Goal: Find specific page/section: Find specific page/section

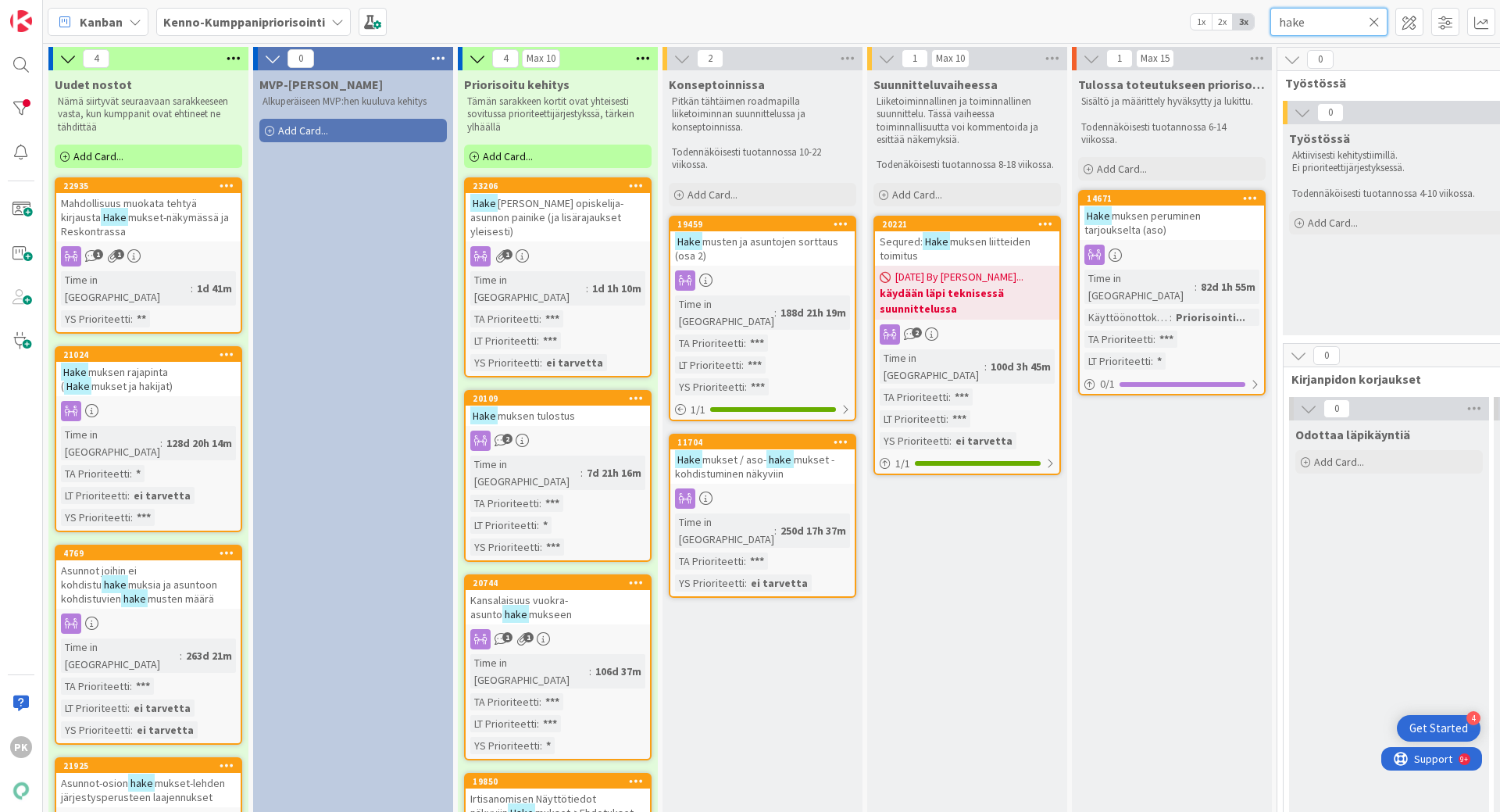
drag, startPoint x: 1314, startPoint y: 23, endPoint x: 1212, endPoint y: 32, distance: 102.4
click at [1212, 32] on div "Kanban Kenno-Kumppanipriorisointi 1x 2x 3x hake" at bounding box center [771, 21] width 1457 height 43
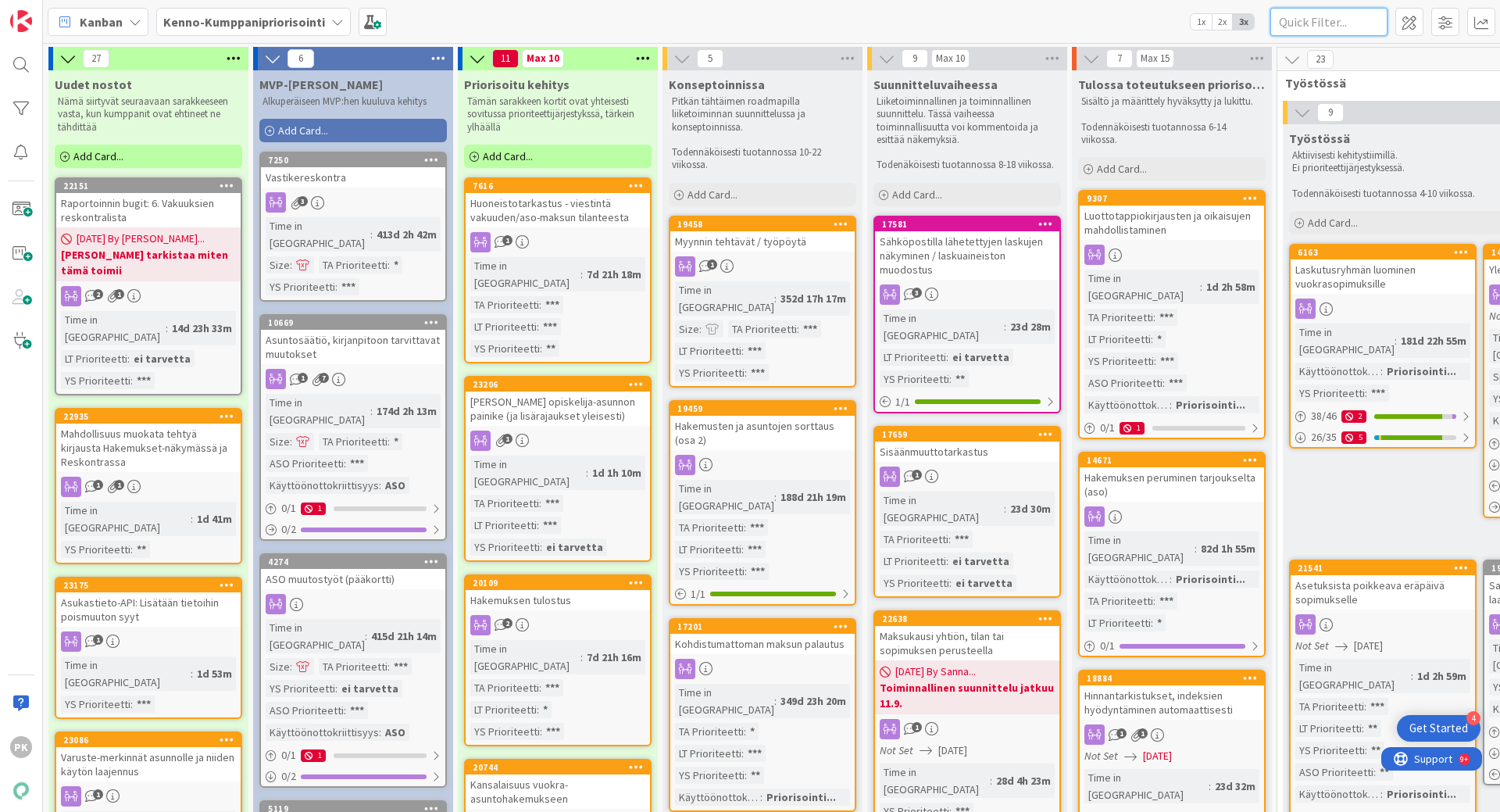
click at [1311, 21] on input "text" at bounding box center [1329, 22] width 117 height 29
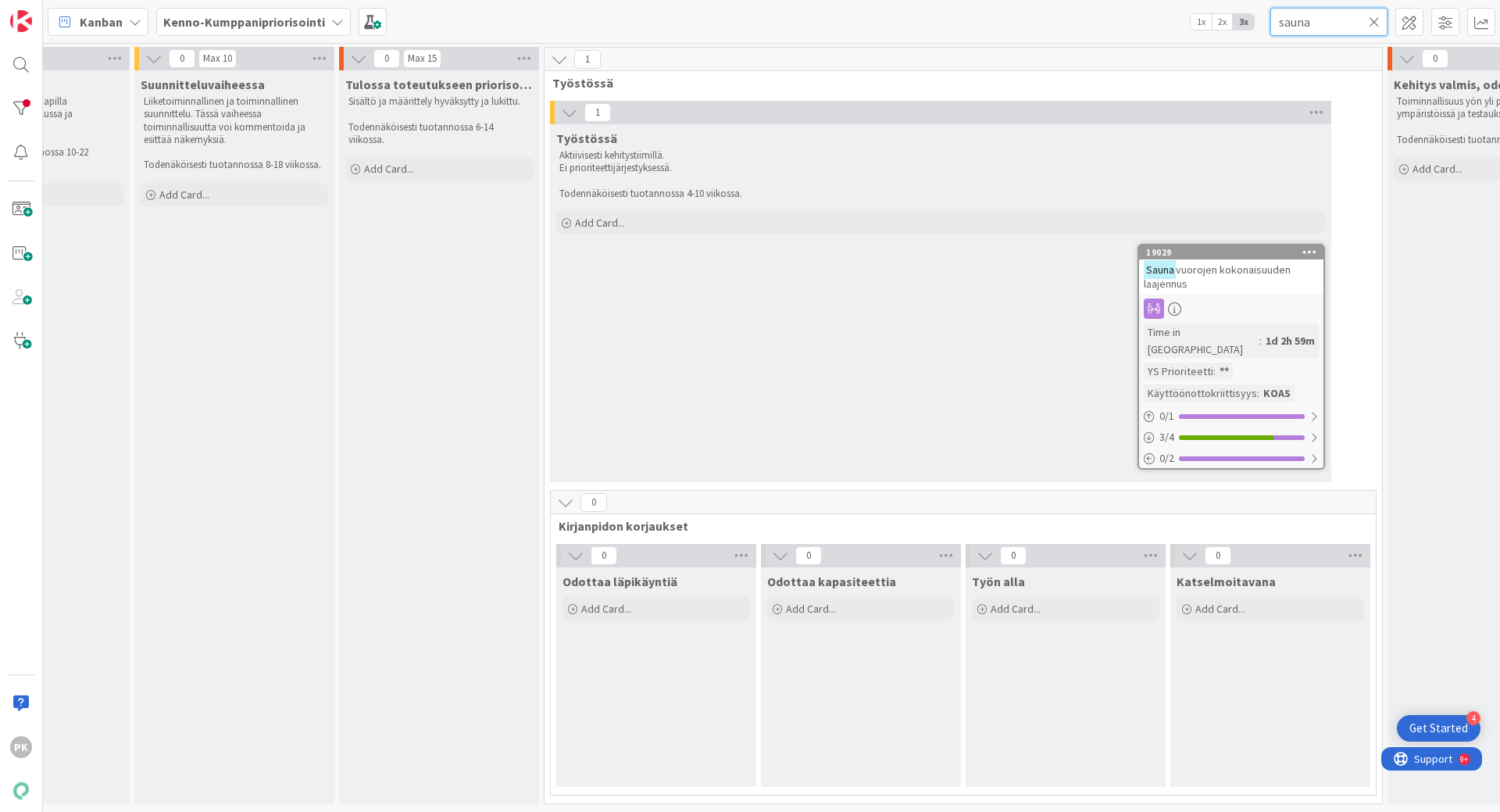
scroll to position [0, 794]
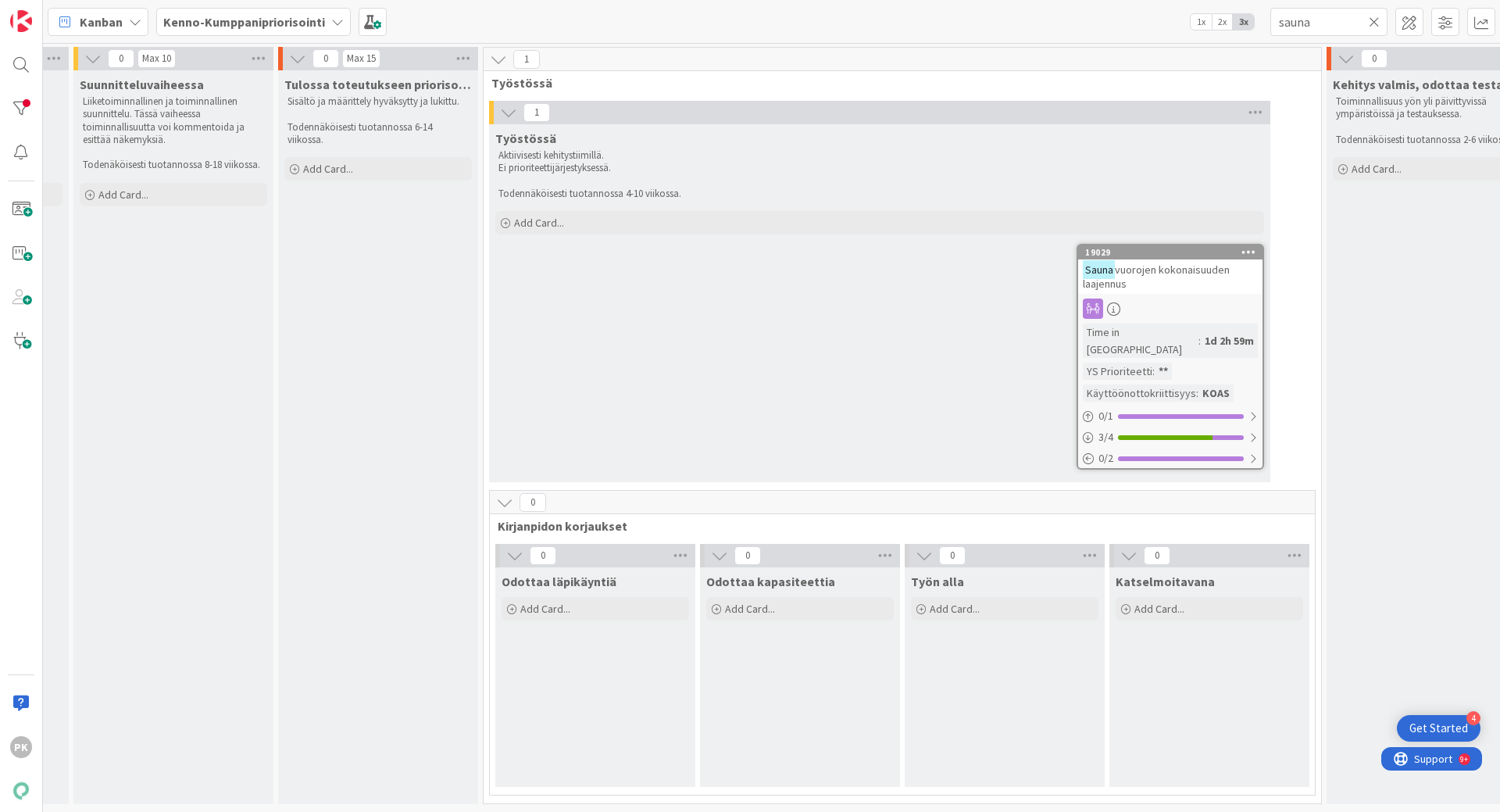
click at [1213, 311] on div at bounding box center [1170, 309] width 185 height 21
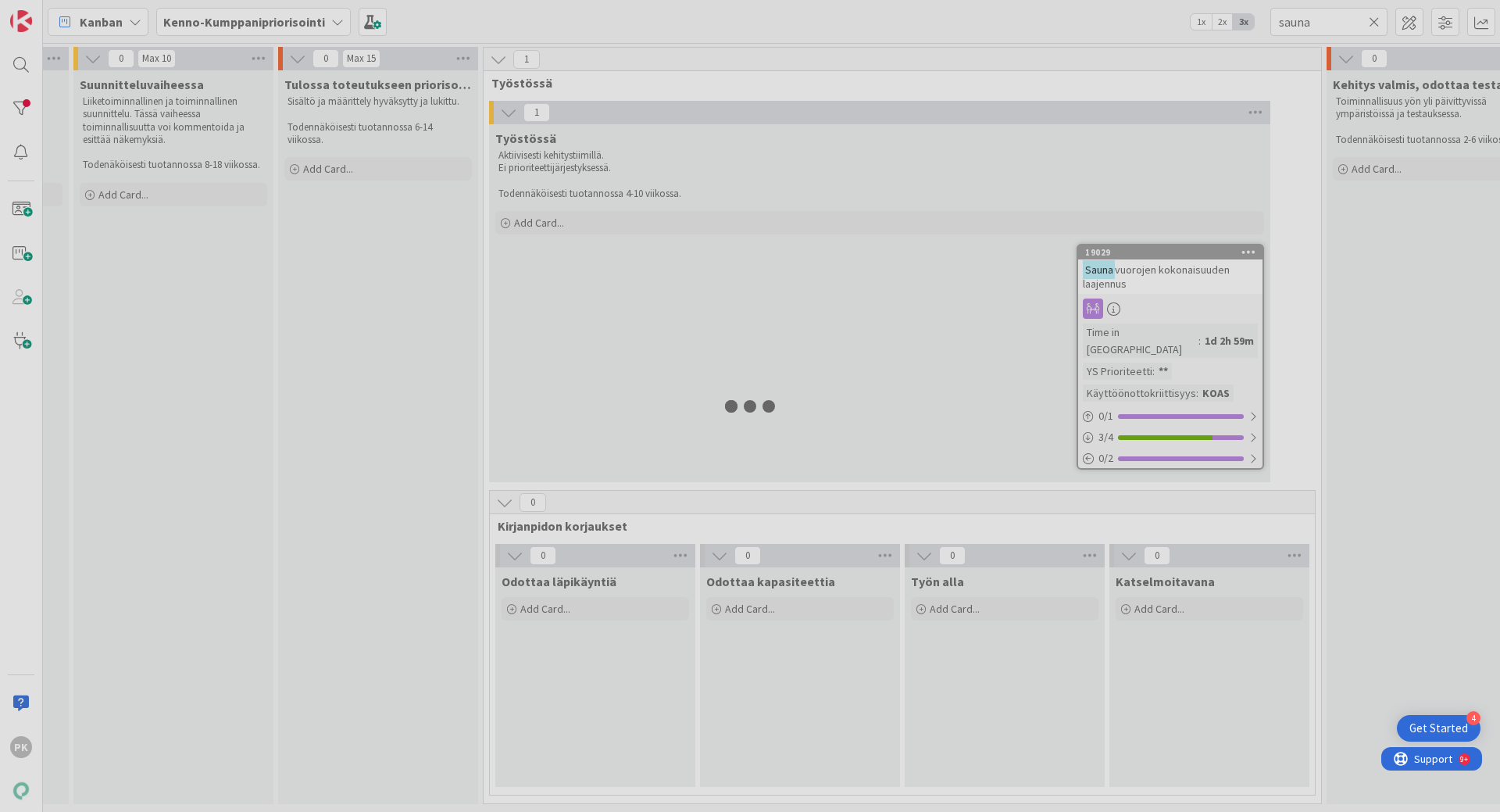
click at [1213, 311] on div at bounding box center [750, 406] width 1500 height 812
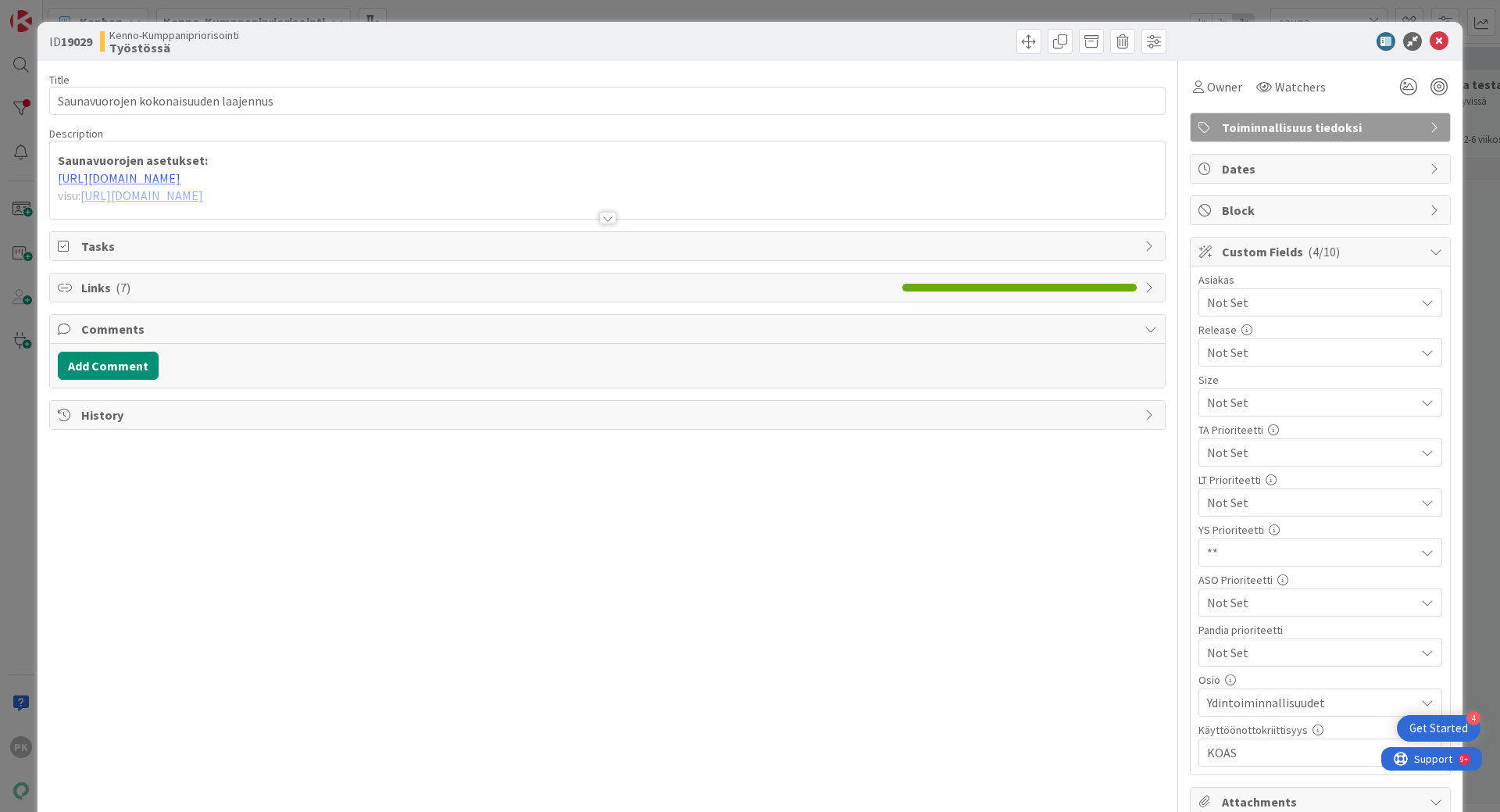
click at [605, 223] on div at bounding box center [608, 218] width 17 height 13
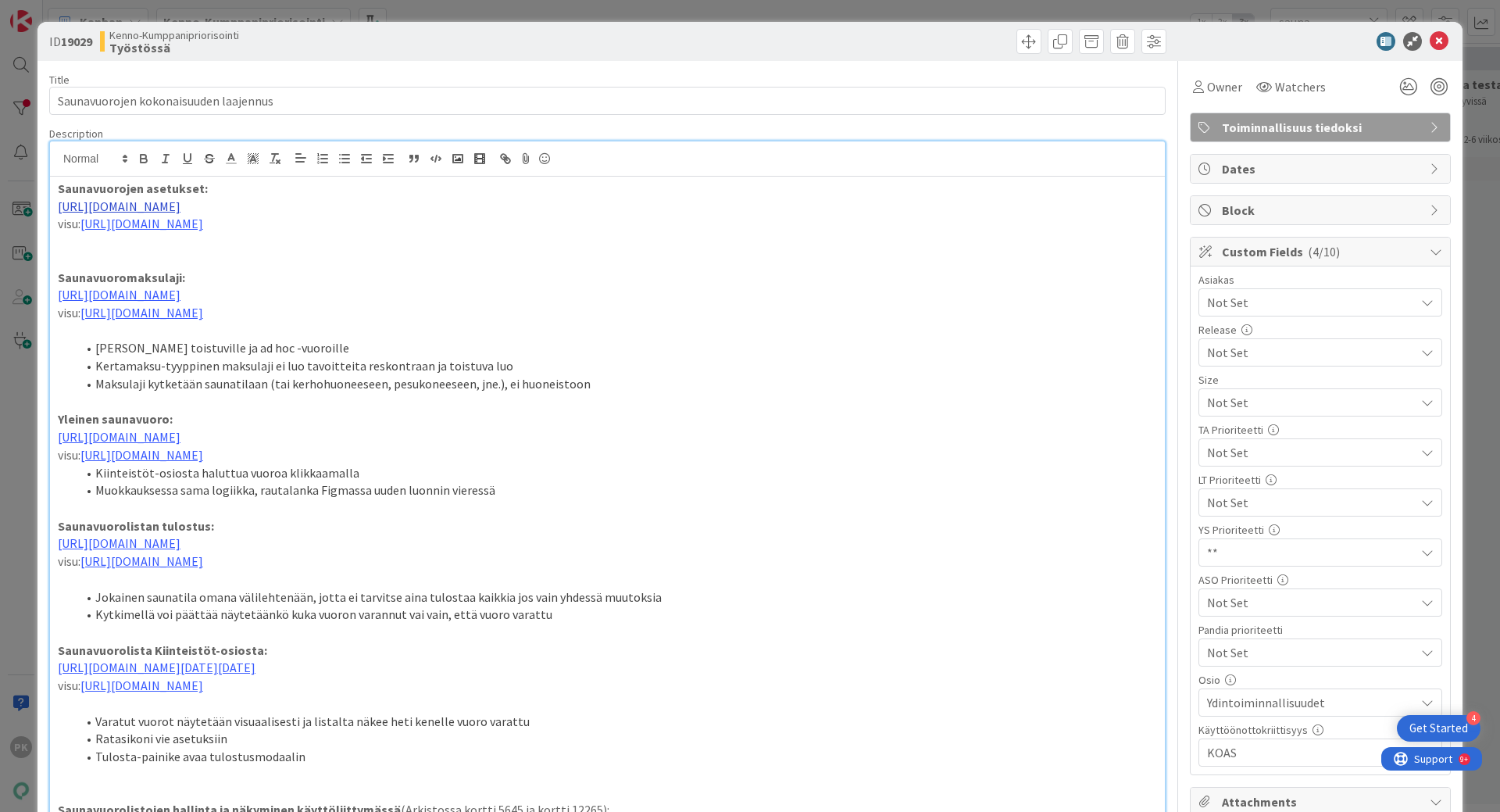
click at [181, 207] on link "[URL][DOMAIN_NAME]" at bounding box center [119, 206] width 123 height 16
click at [301, 234] on link "[URL][DOMAIN_NAME]" at bounding box center [323, 237] width 107 height 21
click at [181, 295] on link "[URL][DOMAIN_NAME]" at bounding box center [119, 295] width 123 height 16
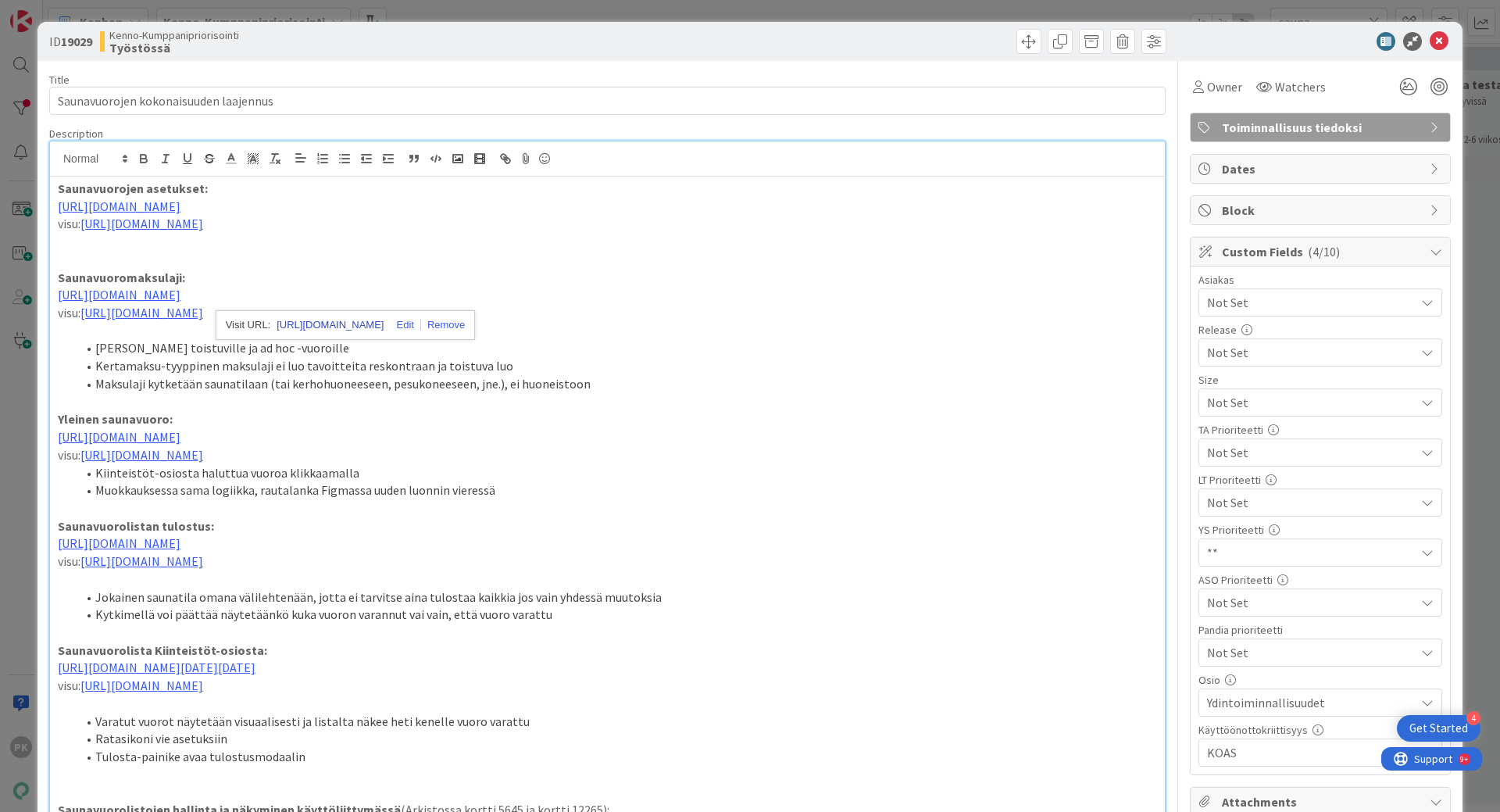
click at [364, 322] on link "[URL][DOMAIN_NAME]" at bounding box center [330, 325] width 107 height 21
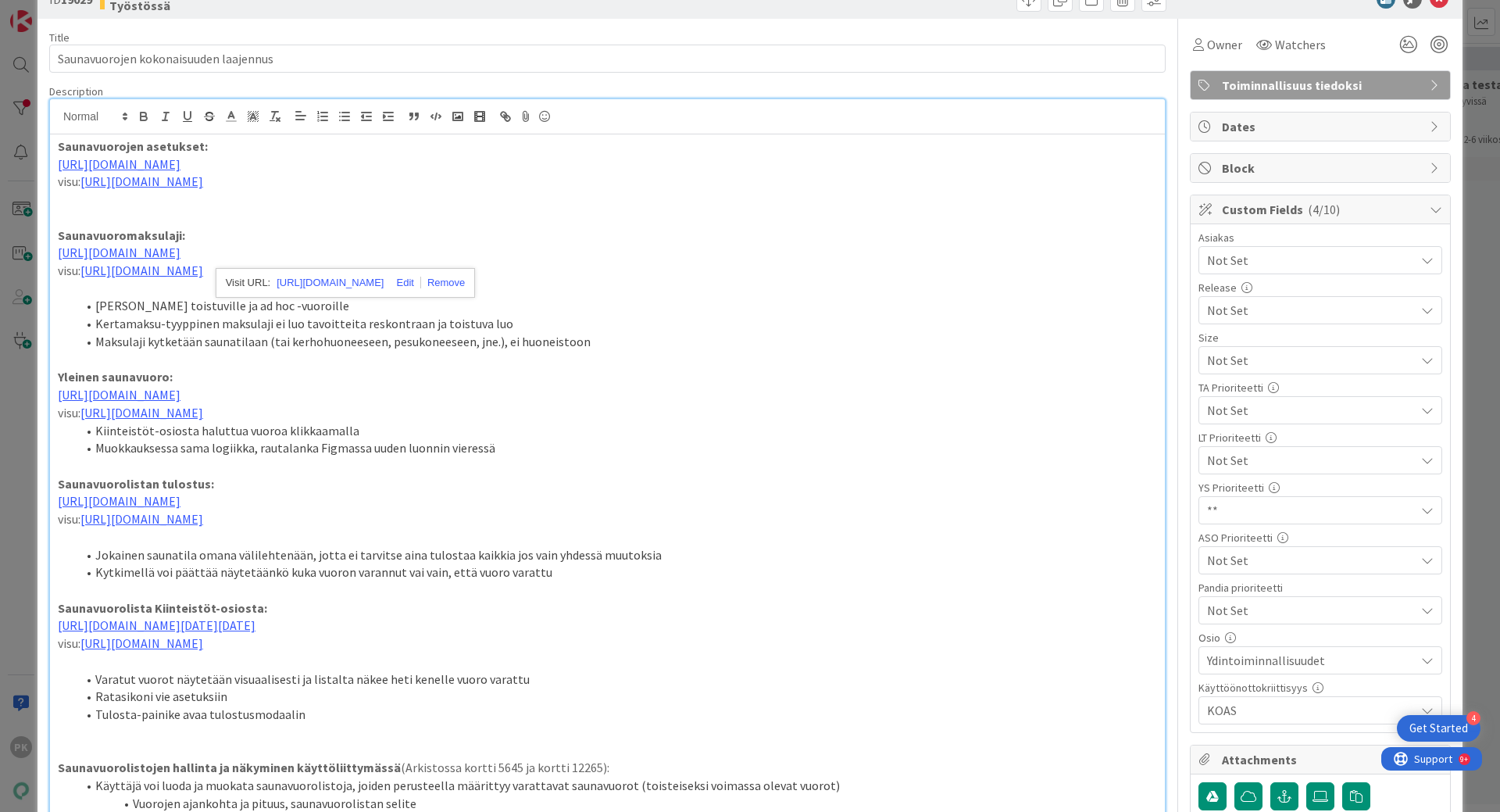
scroll to position [78, 0]
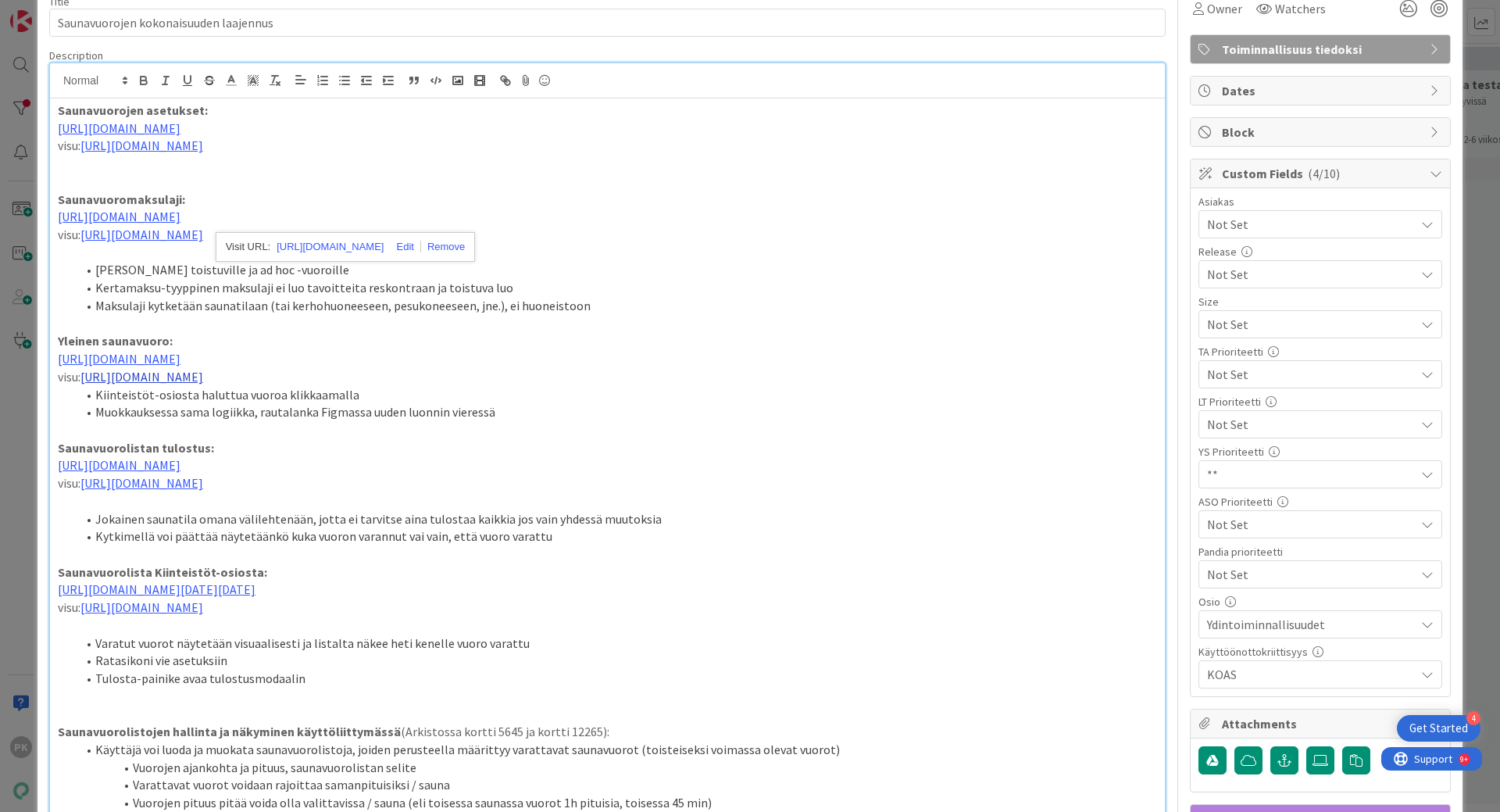
click at [203, 378] on link "[URL][DOMAIN_NAME]" at bounding box center [142, 376] width 123 height 16
click at [326, 408] on link "[URL][DOMAIN_NAME]" at bounding box center [358, 407] width 107 height 21
click at [181, 463] on link "[URL][DOMAIN_NAME]" at bounding box center [119, 465] width 123 height 16
click at [515, 513] on link "[URL][DOMAIN_NAME]" at bounding box center [536, 513] width 107 height 21
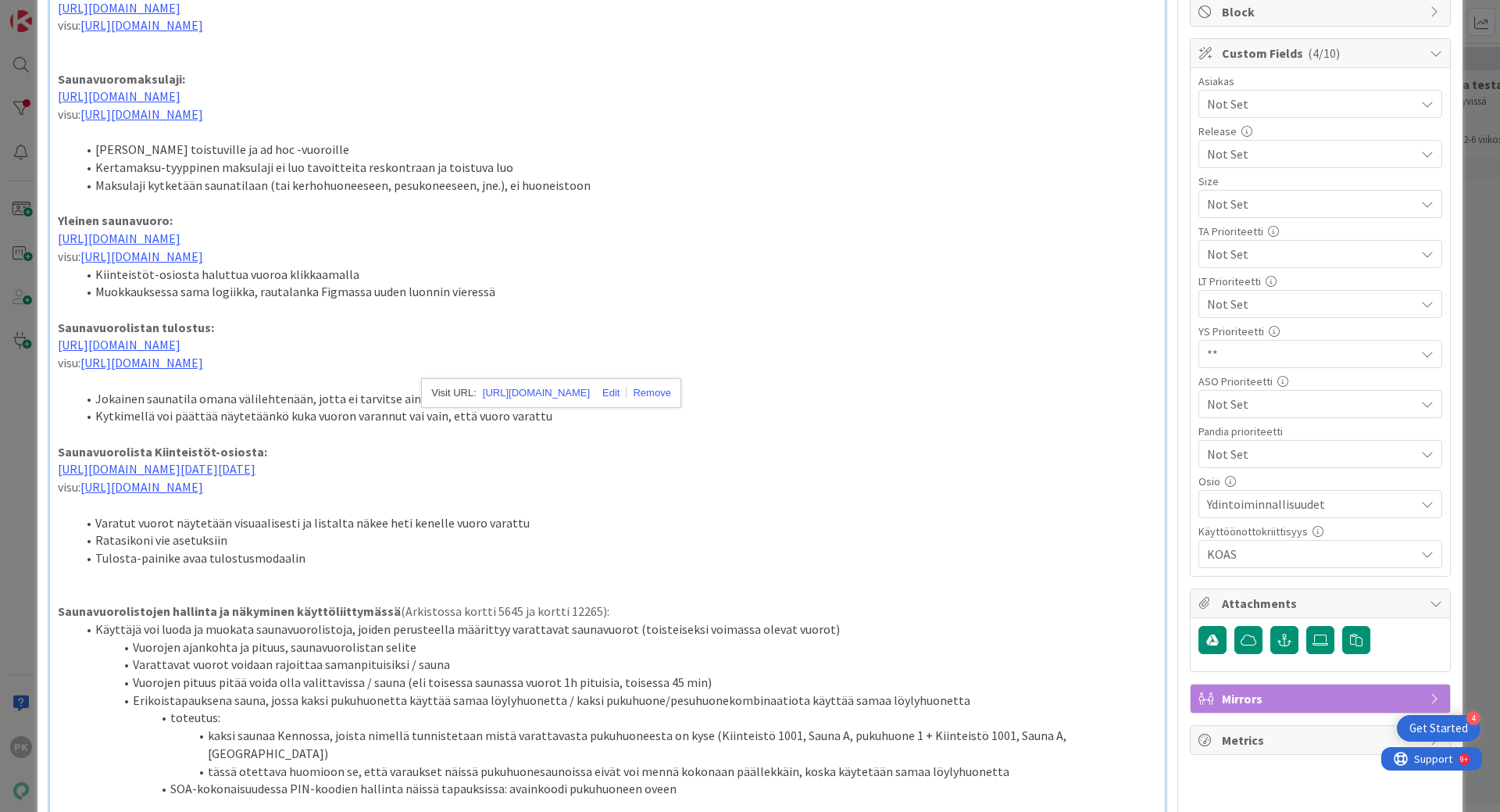
scroll to position [234, 0]
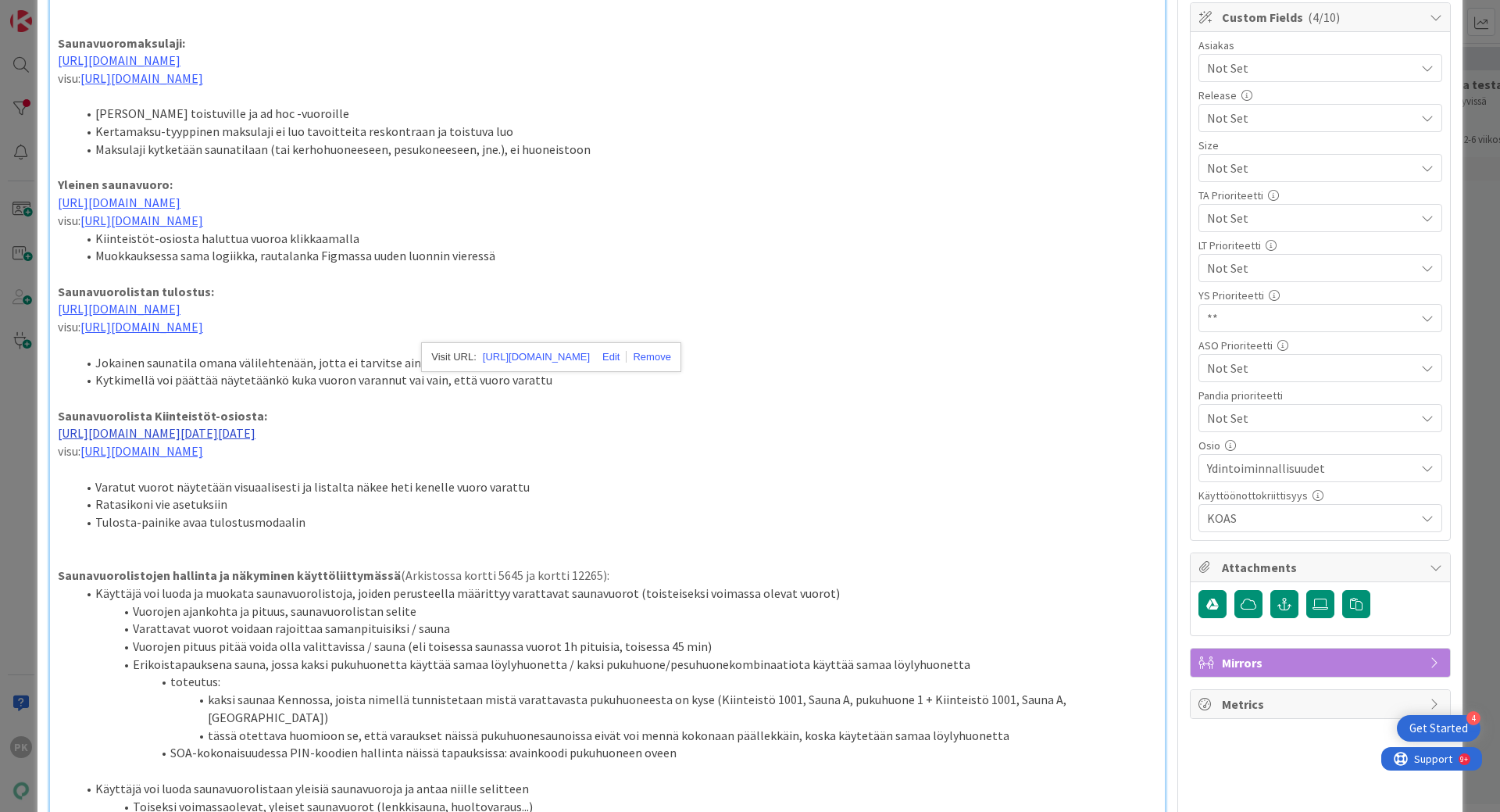
click at [255, 440] on link "[URL][DOMAIN_NAME][DATE][DATE]" at bounding box center [156, 433] width 197 height 16
click at [335, 482] on link "[URL][DOMAIN_NAME][DATE][DATE]" at bounding box center [357, 482] width 156 height 21
click at [807, 549] on p at bounding box center [607, 540] width 1099 height 18
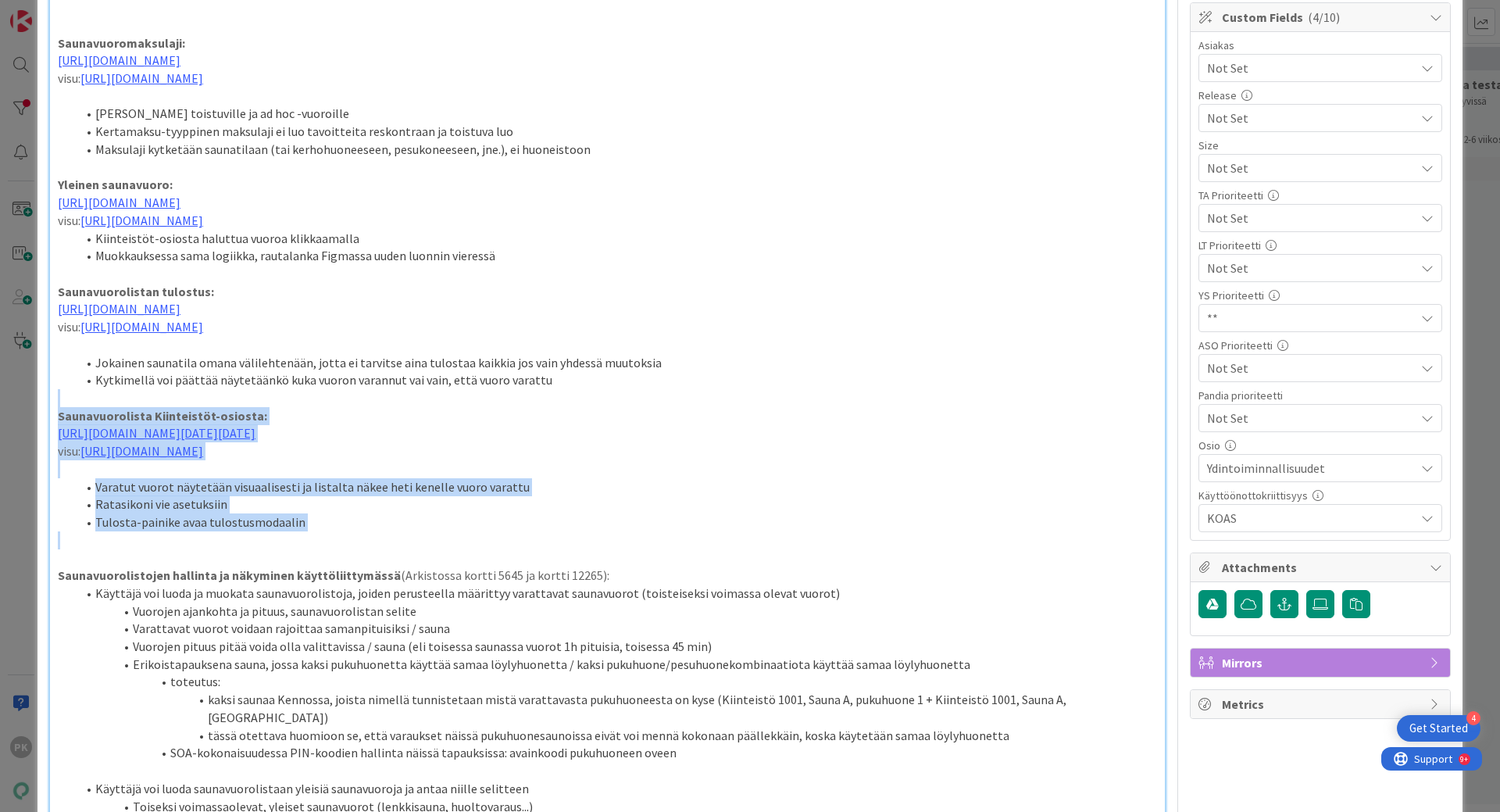
drag, startPoint x: 807, startPoint y: 562, endPoint x: 828, endPoint y: 419, distance: 144.5
click at [828, 419] on div "Saunavuorojen asetukset: [URL][DOMAIN_NAME] visu: [URL][DOMAIN_NAME] Saunavuoro…" at bounding box center [607, 688] width 1115 height 1492
click at [841, 513] on li "Ratasikoni vie asetuksiin" at bounding box center [617, 504] width 1081 height 18
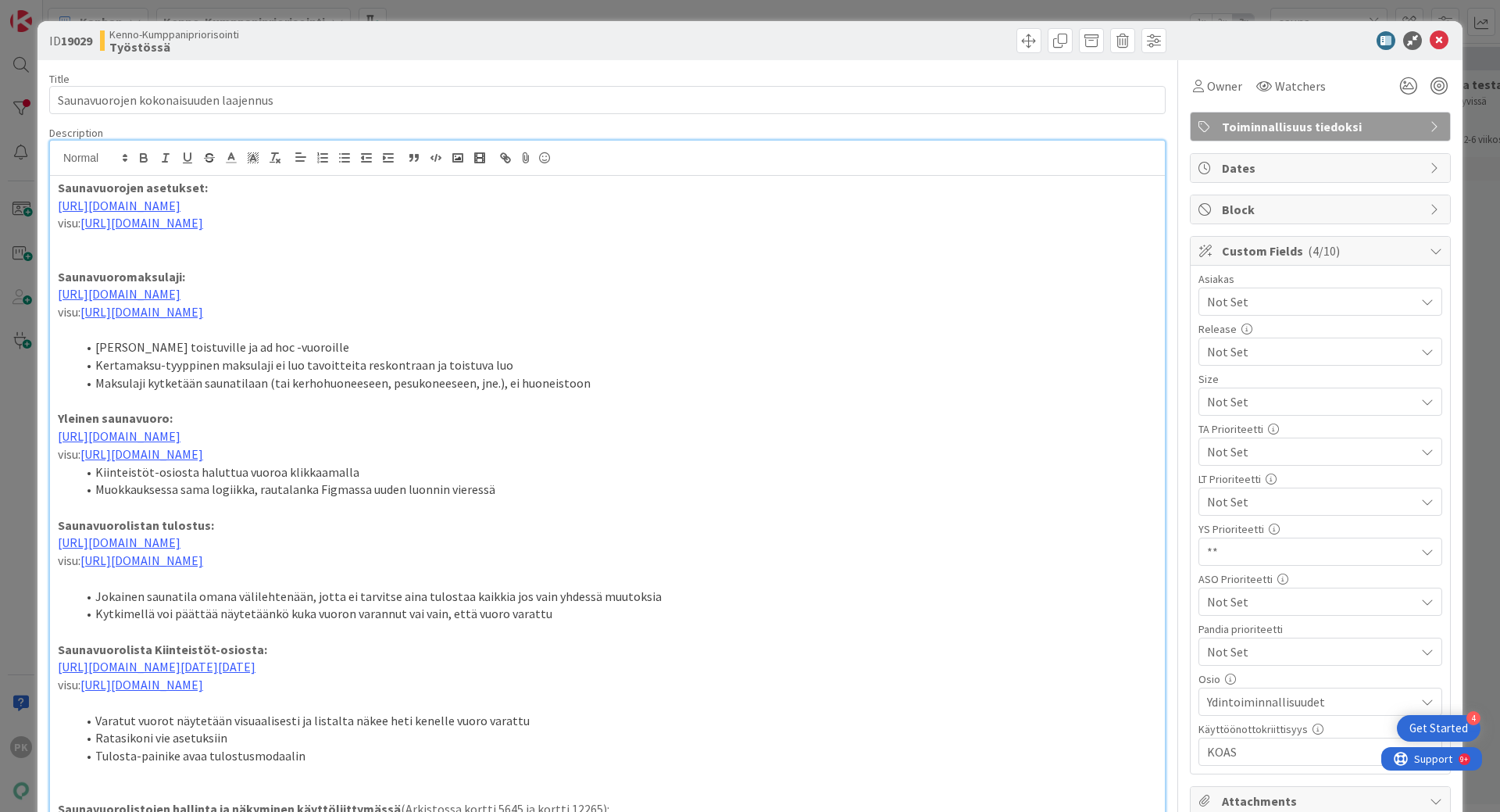
scroll to position [0, 0]
click at [1430, 42] on icon at bounding box center [1440, 41] width 19 height 19
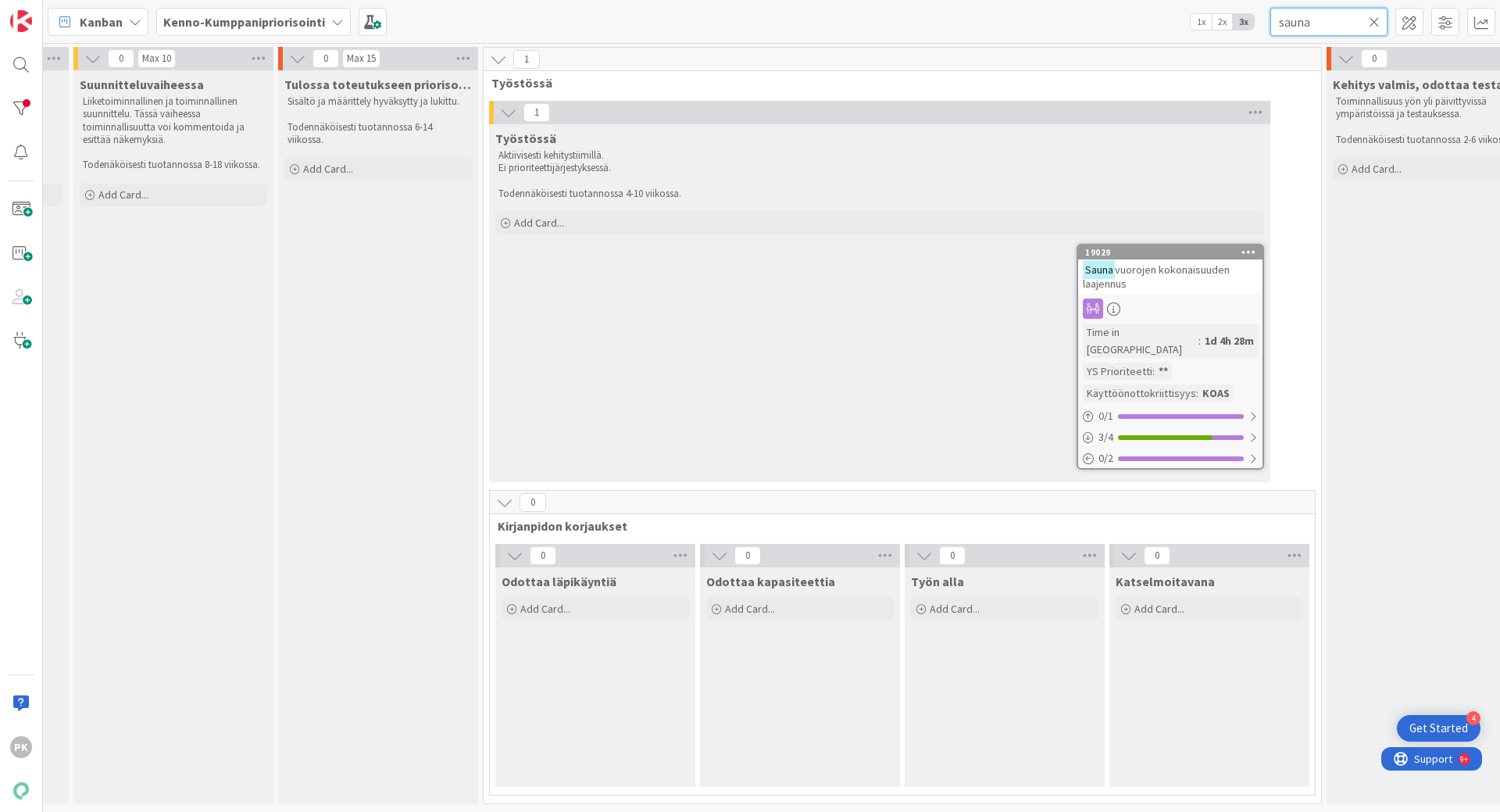
click at [1323, 23] on input "sauna" at bounding box center [1329, 22] width 117 height 29
drag, startPoint x: 1323, startPoint y: 23, endPoint x: 1264, endPoint y: 23, distance: 59.0
click at [1264, 23] on div "Kanban Kenno-Kumppanipriorisointi 1x 2x 3x sauna" at bounding box center [771, 21] width 1457 height 43
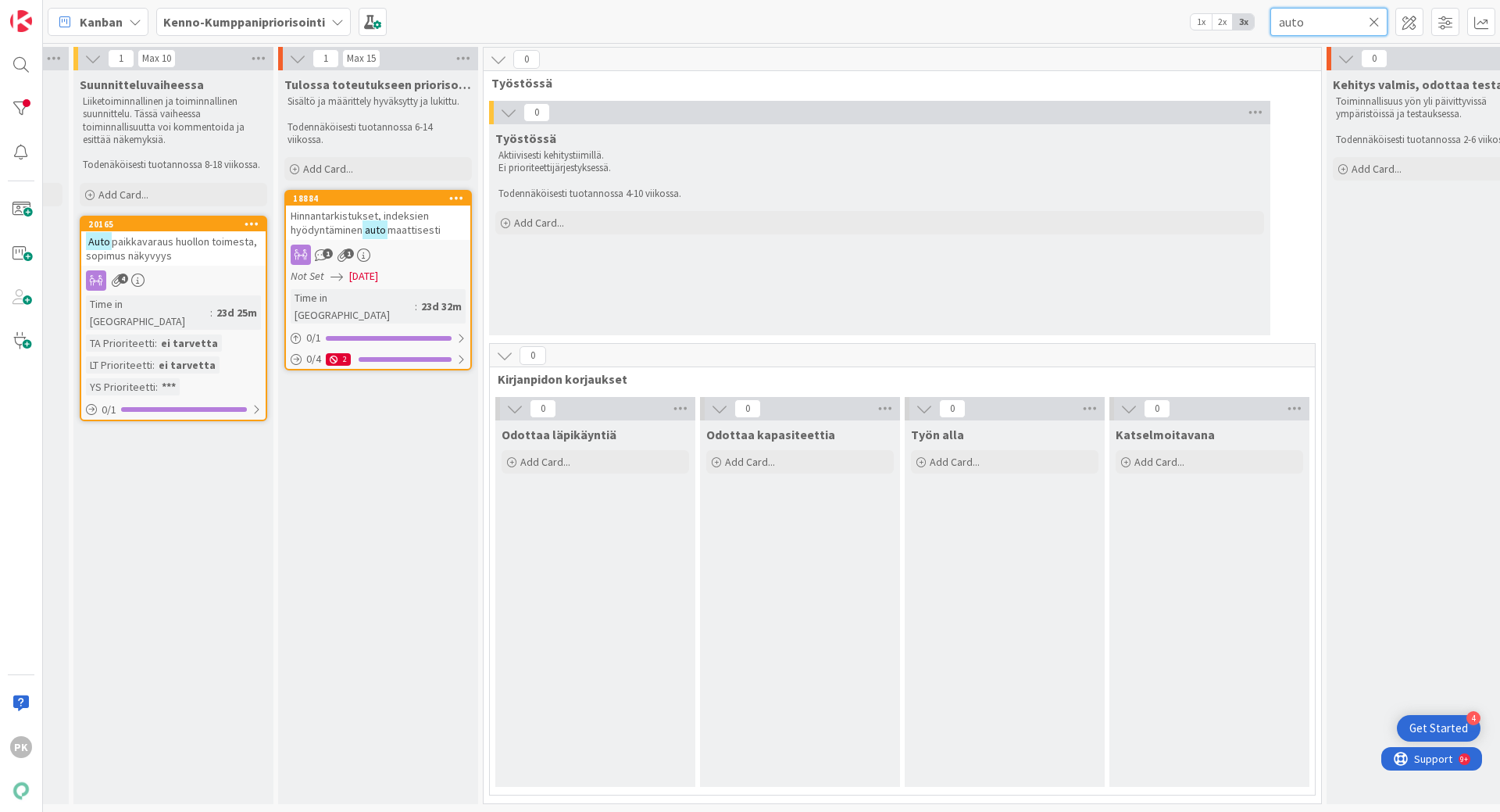
type input "auto"
click at [224, 275] on div "4" at bounding box center [174, 280] width 185 height 21
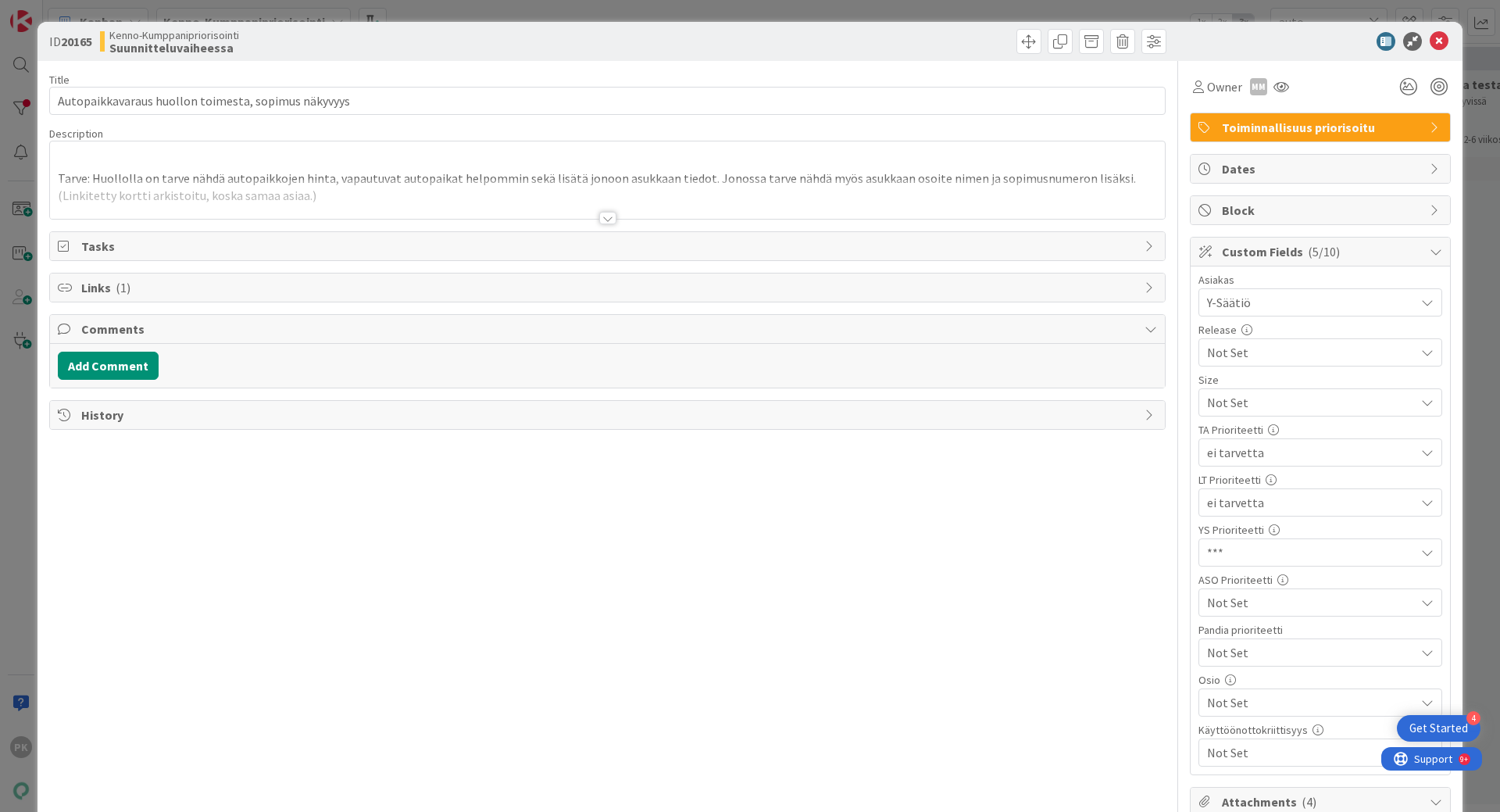
click at [599, 220] on div at bounding box center [608, 218] width 17 height 13
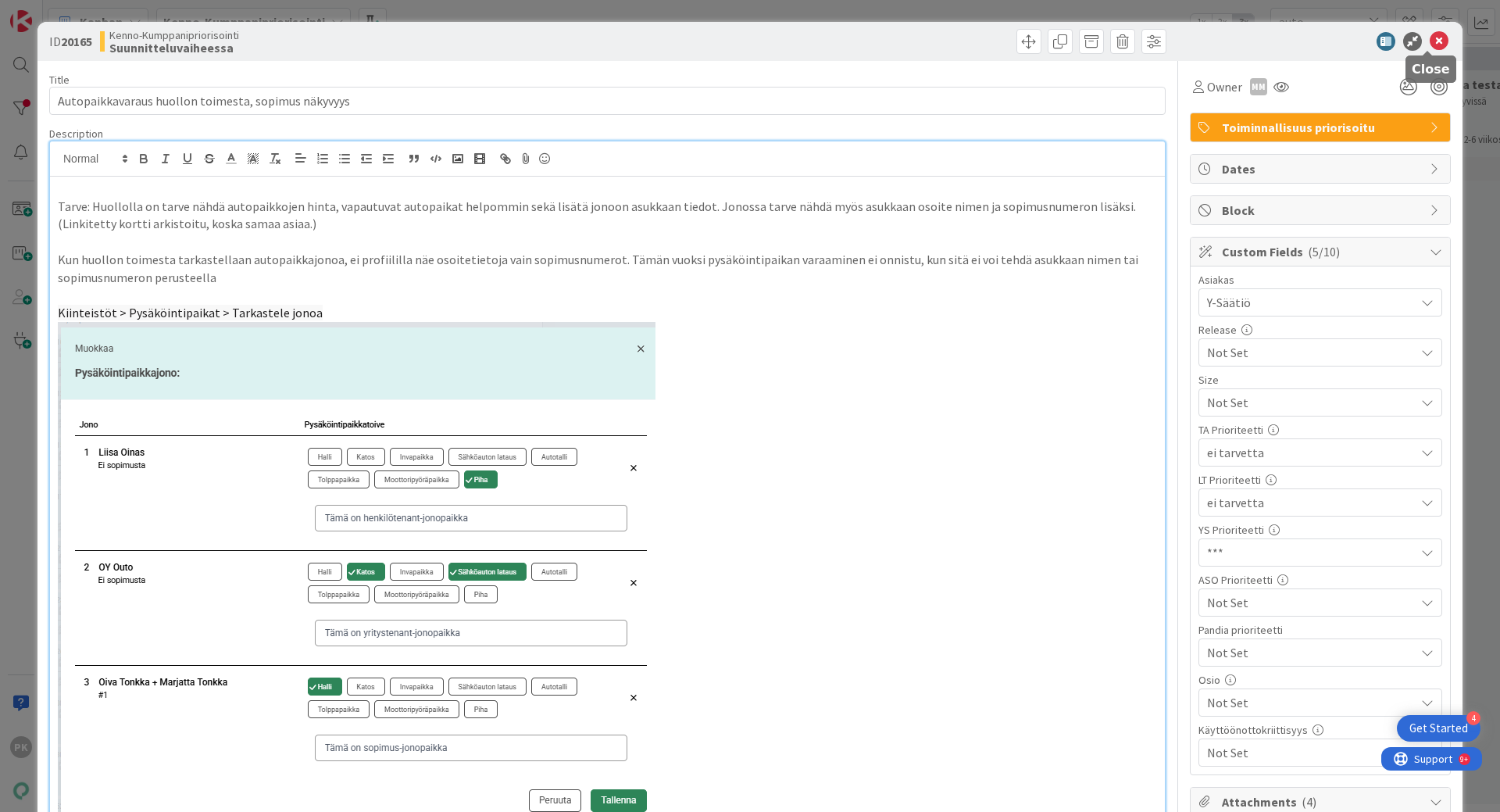
click at [1430, 40] on icon at bounding box center [1440, 41] width 19 height 19
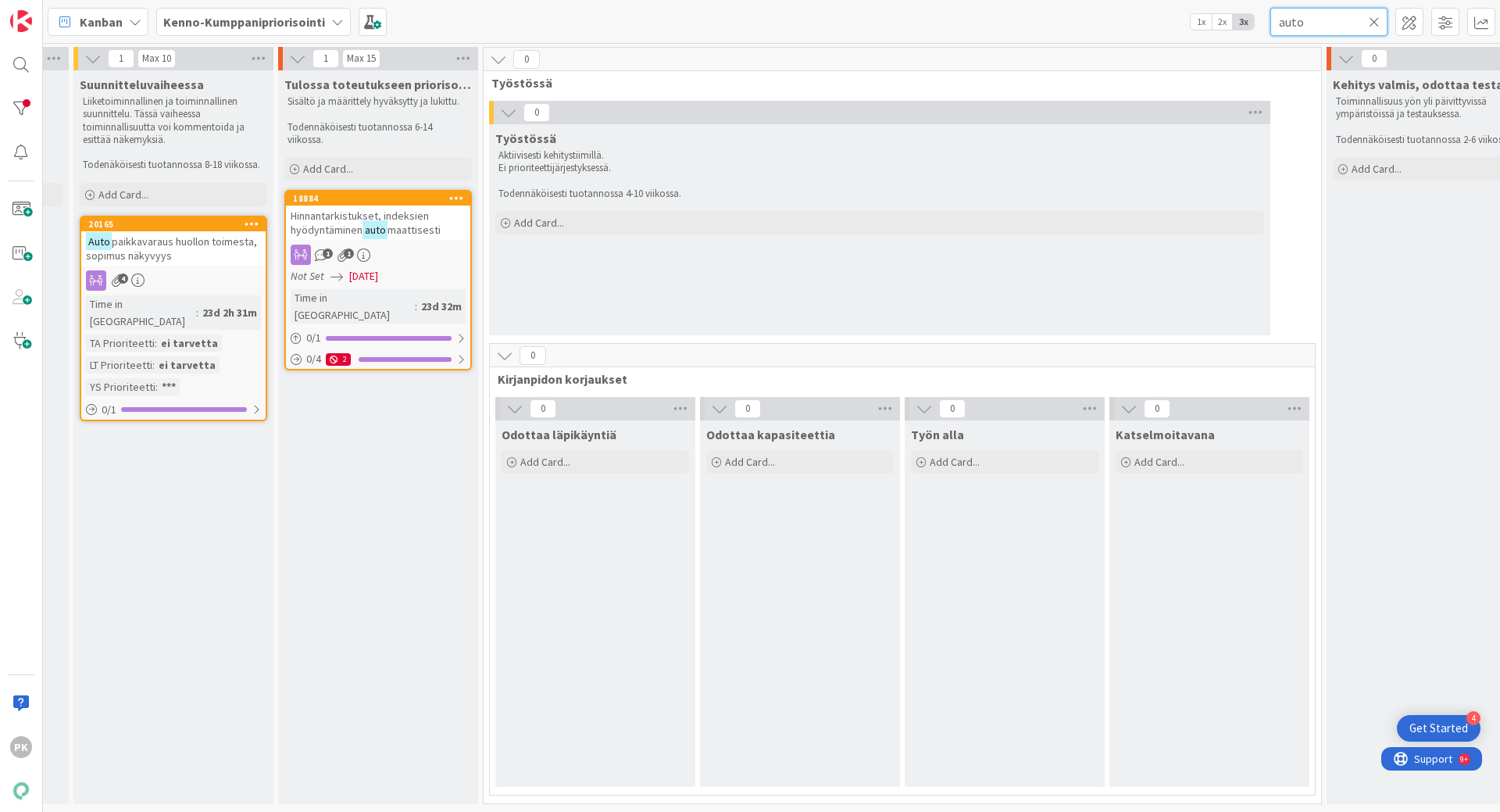
drag, startPoint x: 1312, startPoint y: 21, endPoint x: 1238, endPoint y: 34, distance: 75.1
click at [1238, 34] on div "Kanban Kenno-Kumppanipriorisointi 1x 2x 3x auto" at bounding box center [771, 21] width 1457 height 43
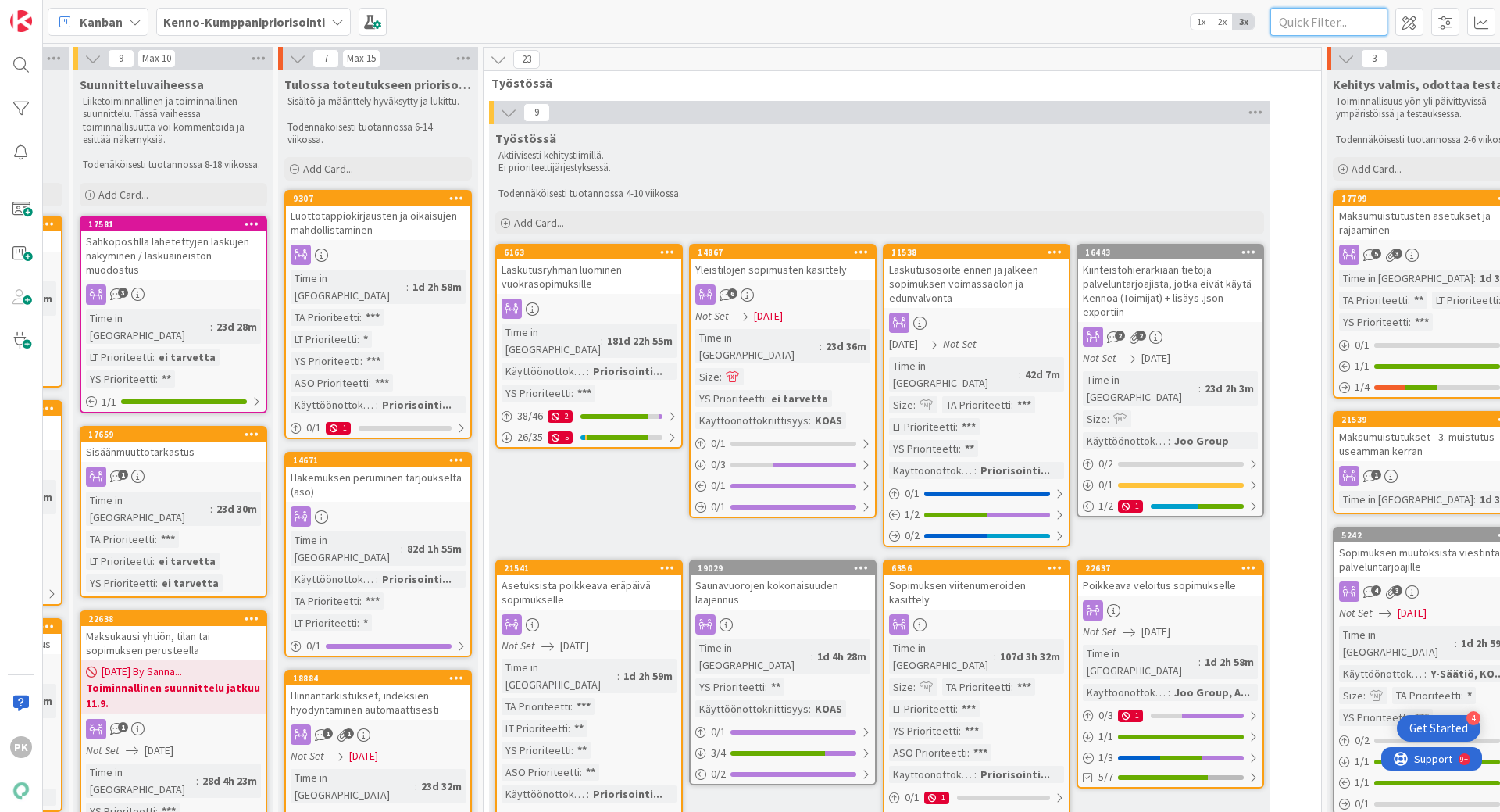
click at [1292, 19] on input "text" at bounding box center [1329, 22] width 117 height 29
click at [1326, 15] on input "text" at bounding box center [1329, 22] width 117 height 29
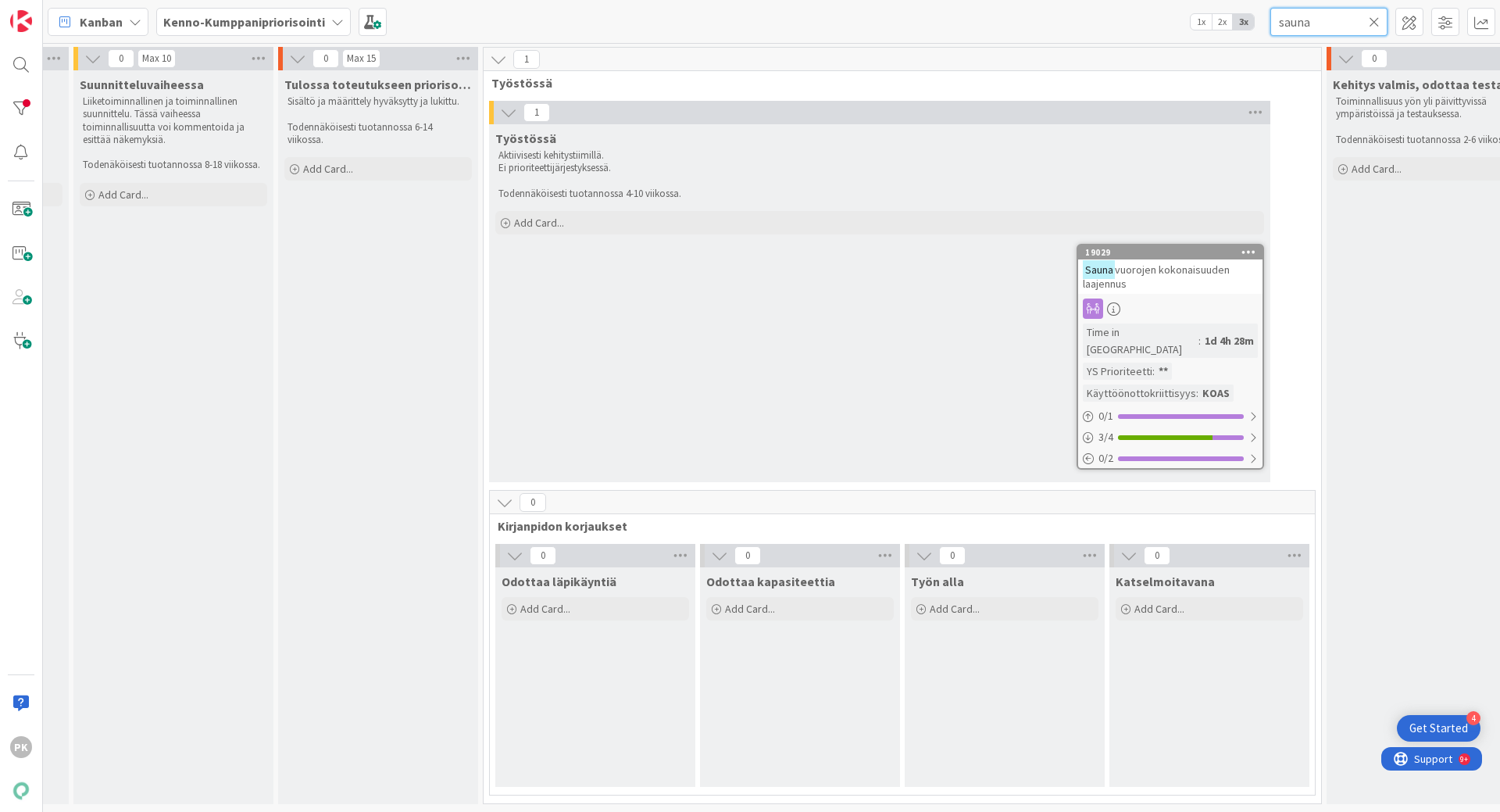
type input "sauna"
drag, startPoint x: 1056, startPoint y: 794, endPoint x: 1200, endPoint y: 774, distance: 145.4
click at [1146, 782] on div "0 Kirjanpidon korjaukset 0 Odottaa läpikäyntiä Add Card... 0 Odottaa kapasiteet…" at bounding box center [902, 646] width 831 height 313
drag, startPoint x: 1200, startPoint y: 774, endPoint x: 1218, endPoint y: 771, distance: 18.2
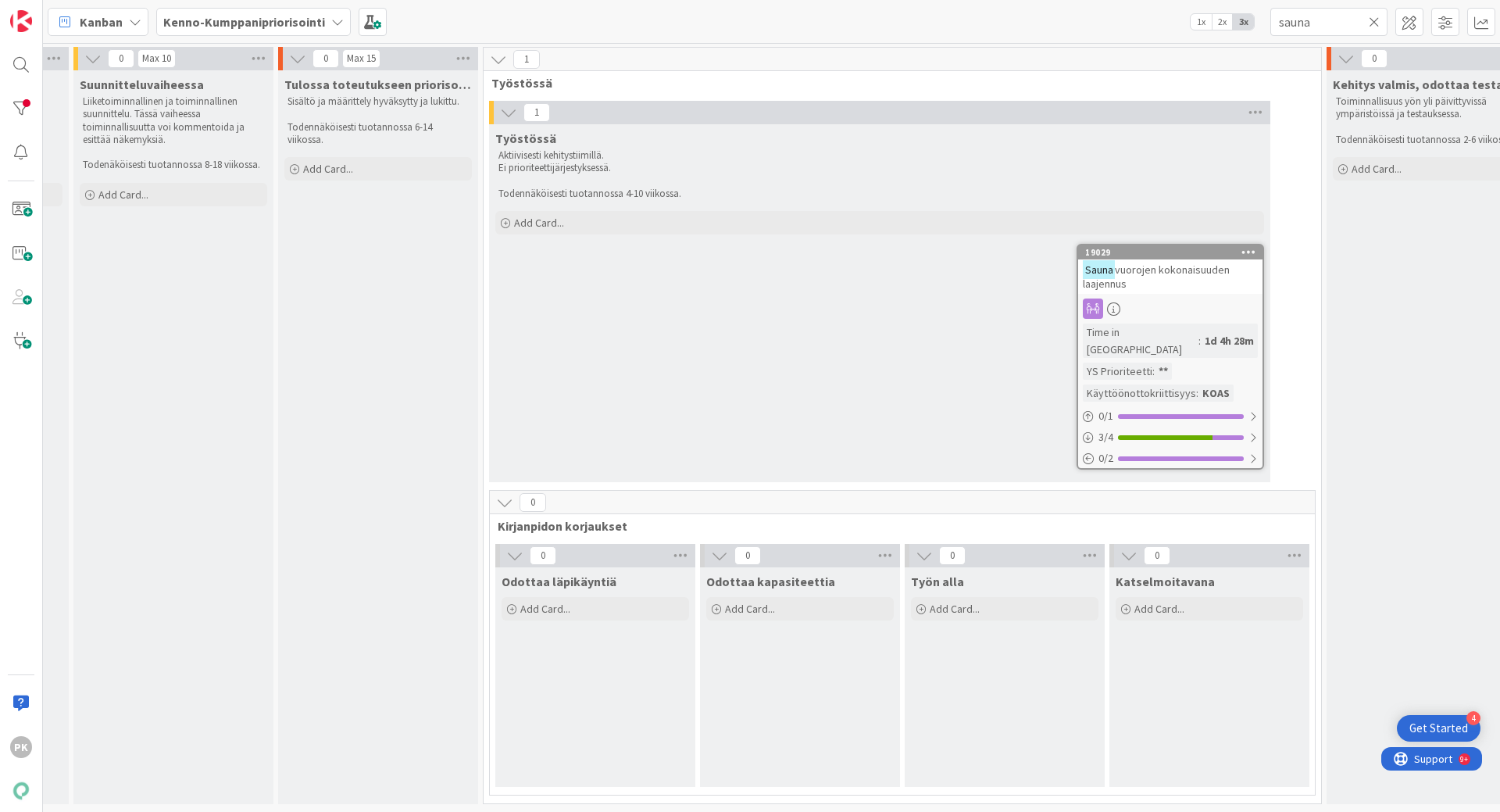
click at [1218, 771] on div "0 Katselmoitavana Add Card..." at bounding box center [1209, 669] width 204 height 251
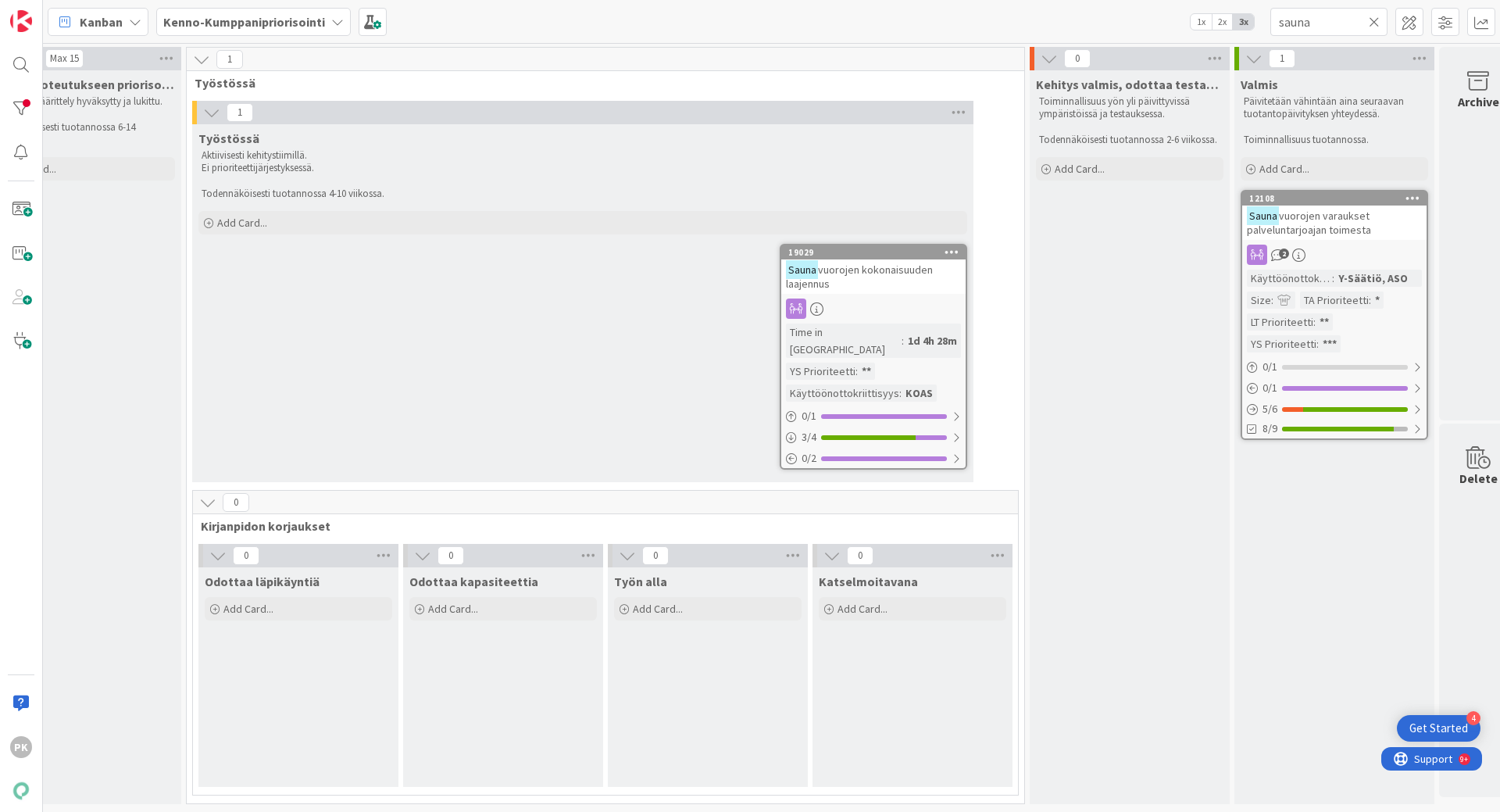
scroll to position [0, 1125]
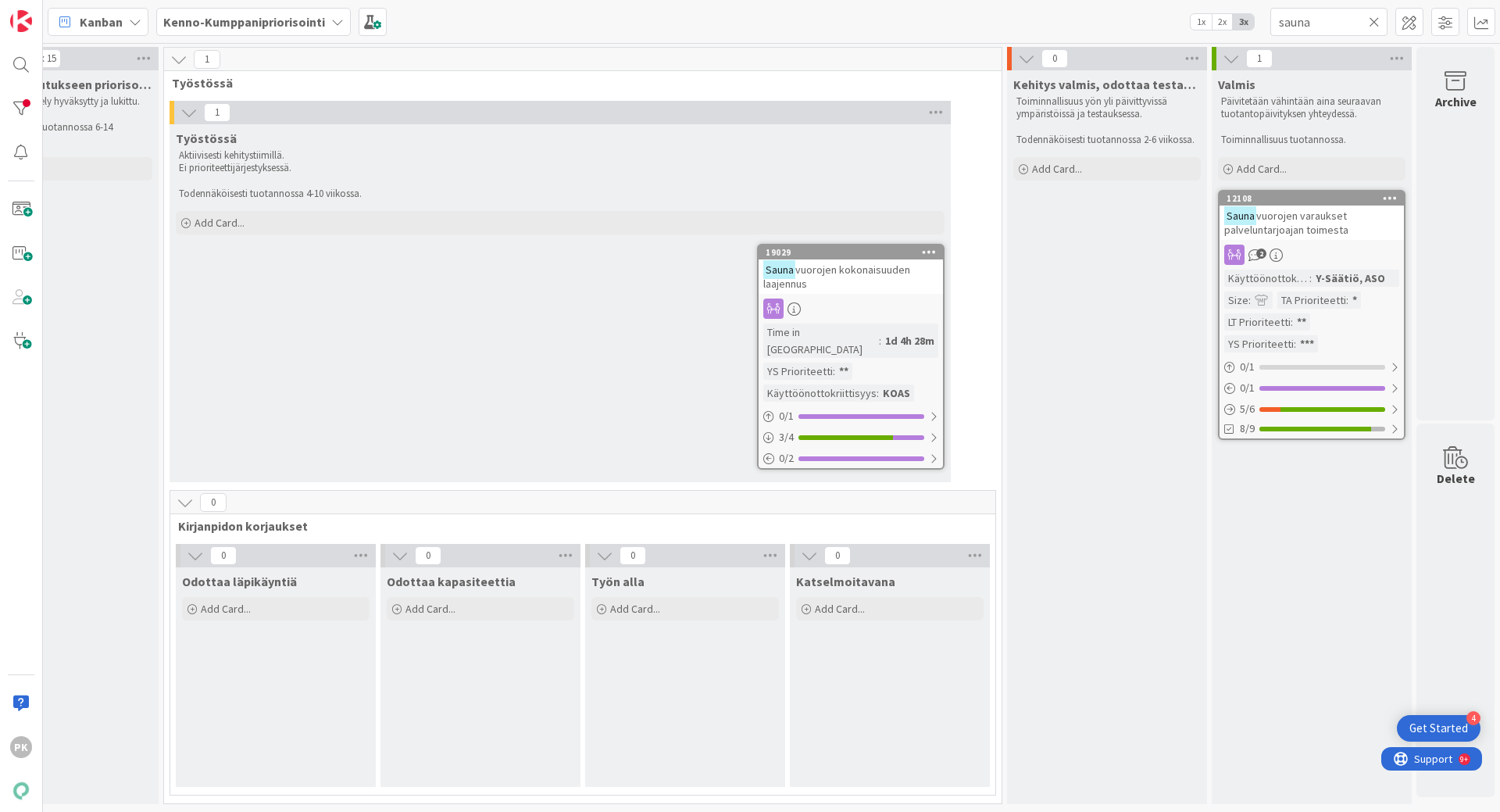
click at [1317, 230] on span "vuorojen varaukset palveluntarjoajan toimesta" at bounding box center [1286, 223] width 124 height 29
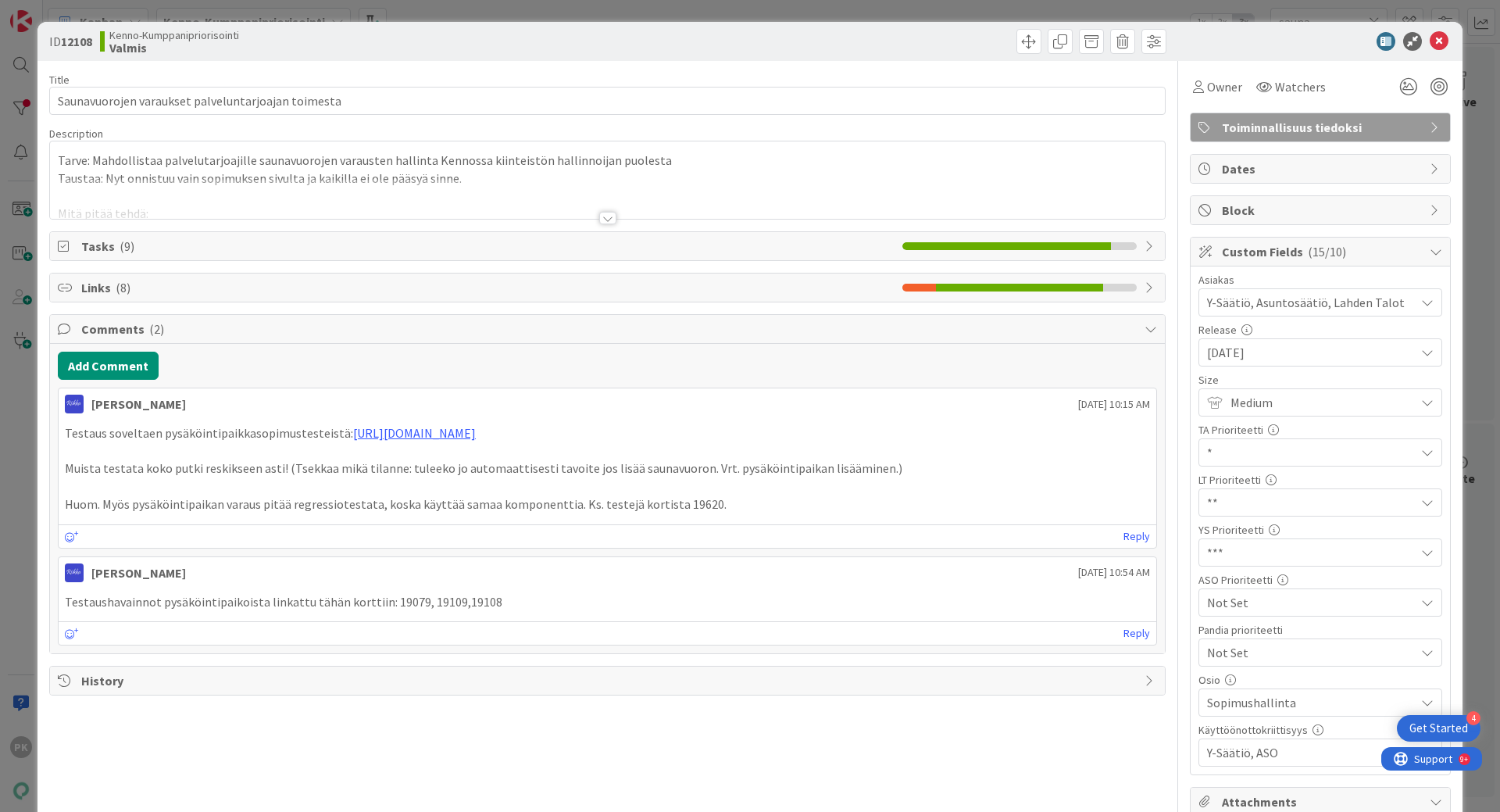
click at [602, 220] on div at bounding box center [608, 218] width 17 height 13
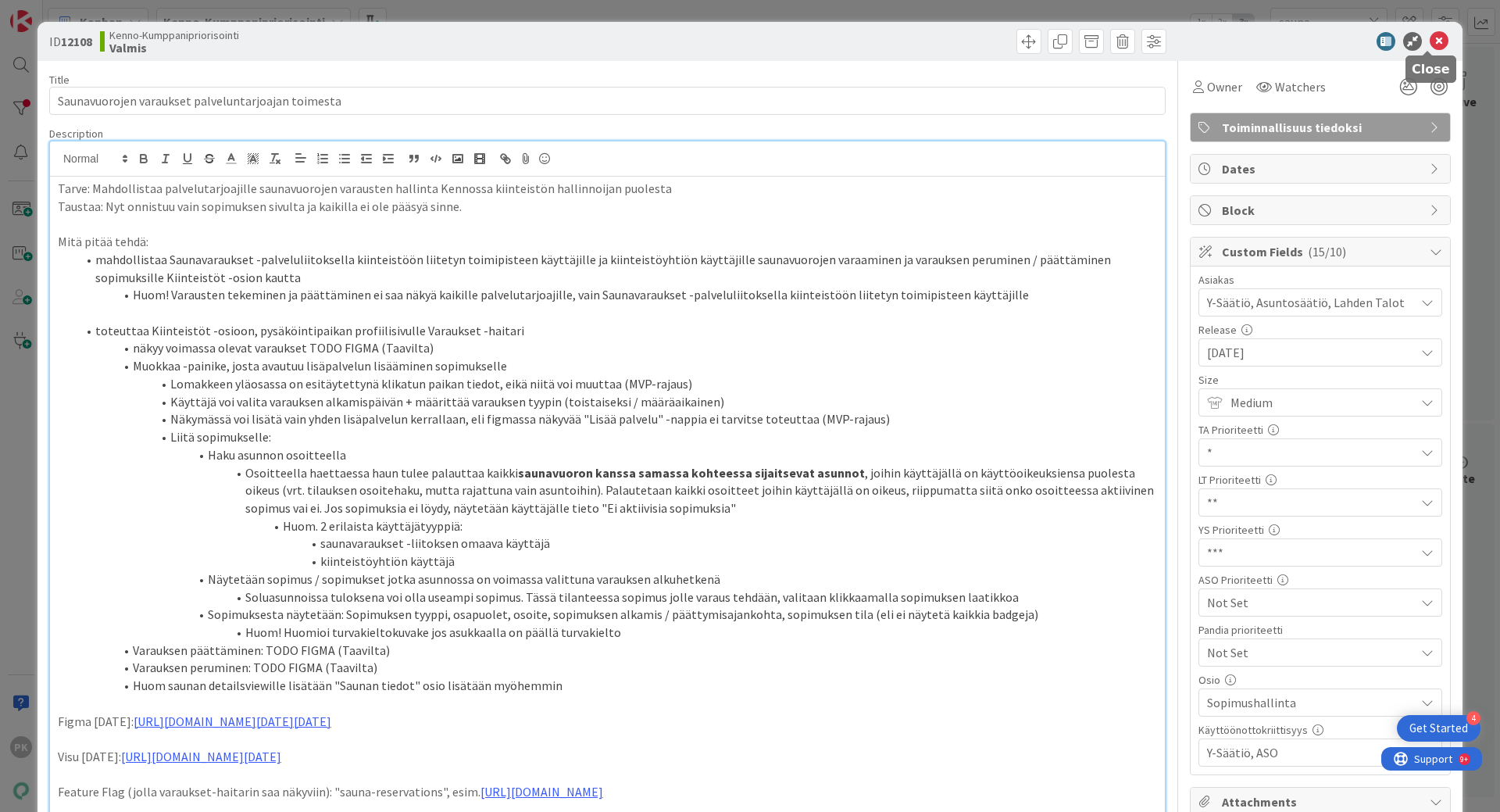
click at [1430, 38] on icon at bounding box center [1440, 41] width 19 height 19
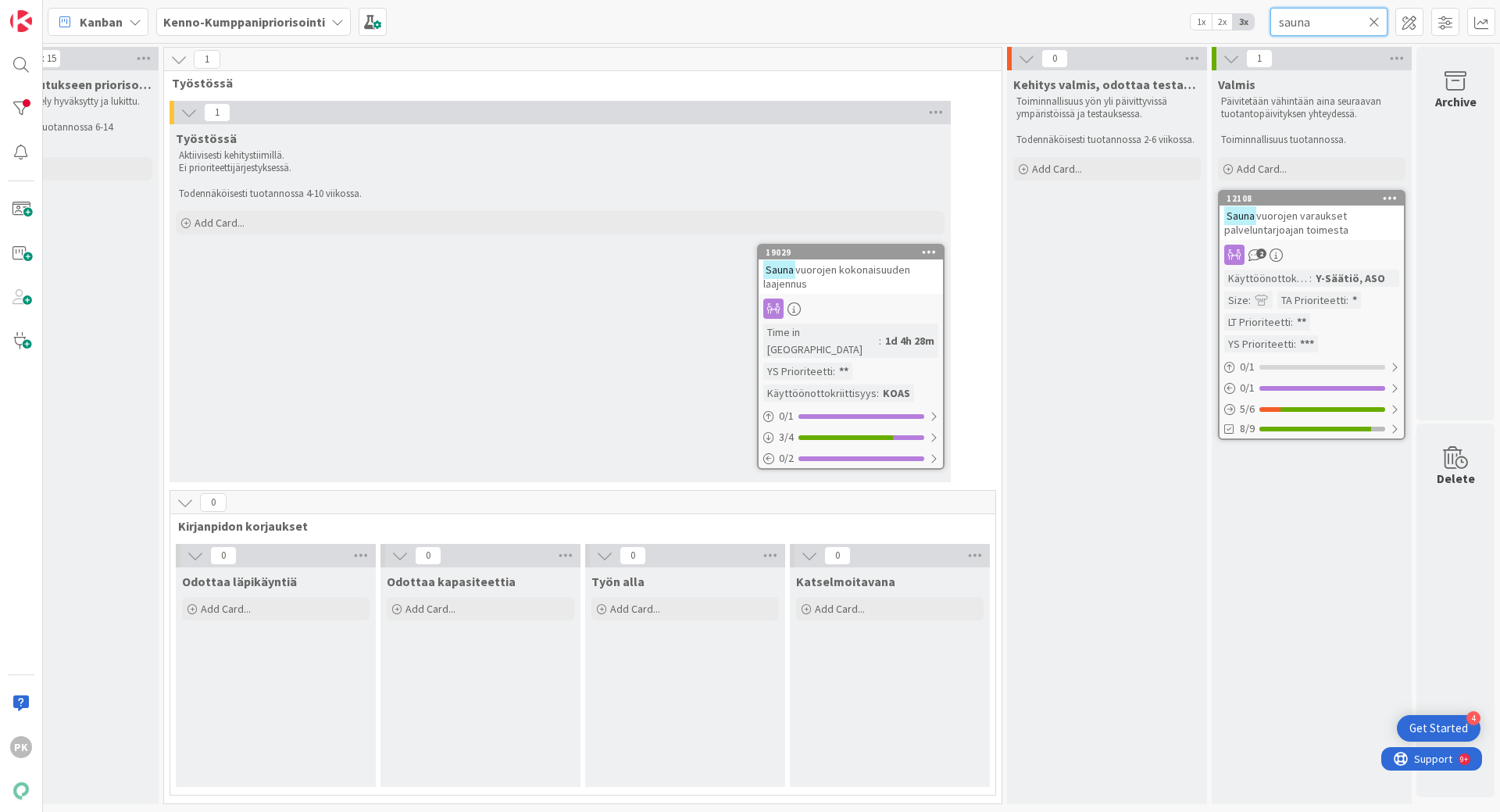
drag, startPoint x: 1329, startPoint y: 21, endPoint x: 1209, endPoint y: 21, distance: 120.0
click at [1209, 21] on div "Kanban Kenno-Kumppanipriorisointi 1x 2x 3x sauna" at bounding box center [771, 21] width 1457 height 43
